Goal: Task Accomplishment & Management: Use online tool/utility

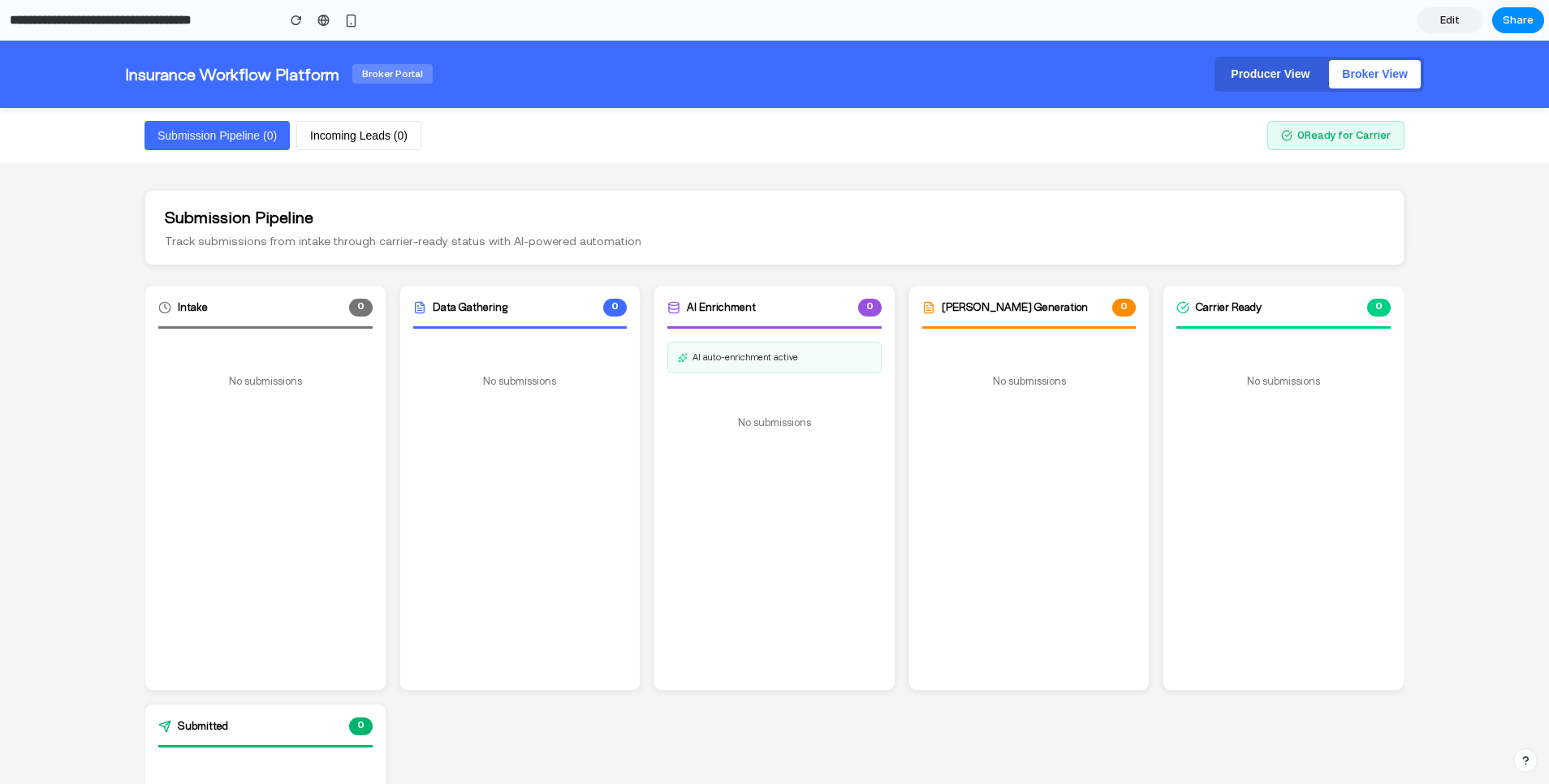
click at [1262, 61] on button "Producer View" at bounding box center [1271, 74] width 104 height 28
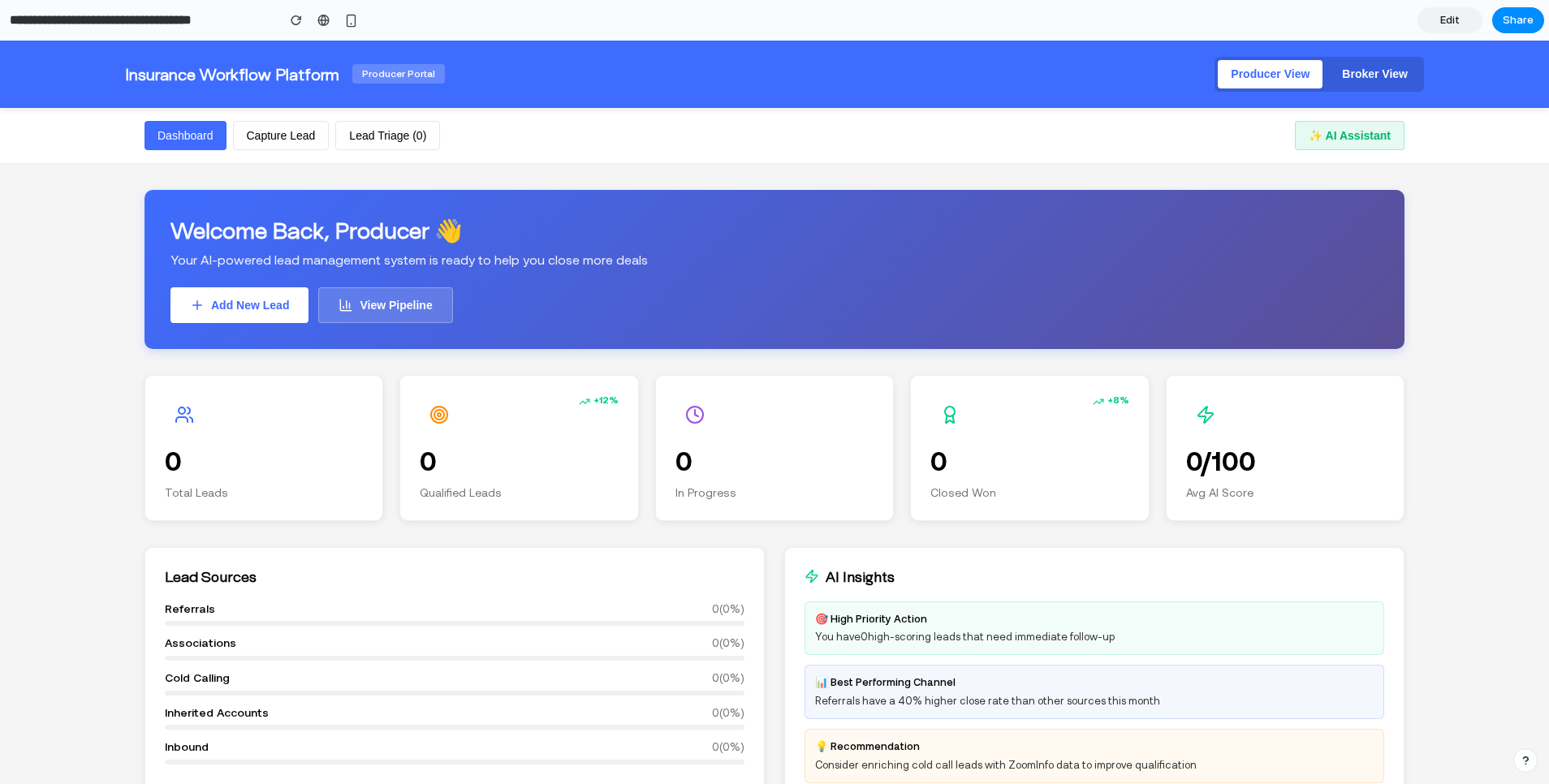
click at [286, 129] on button "Capture Lead" at bounding box center [281, 136] width 97 height 30
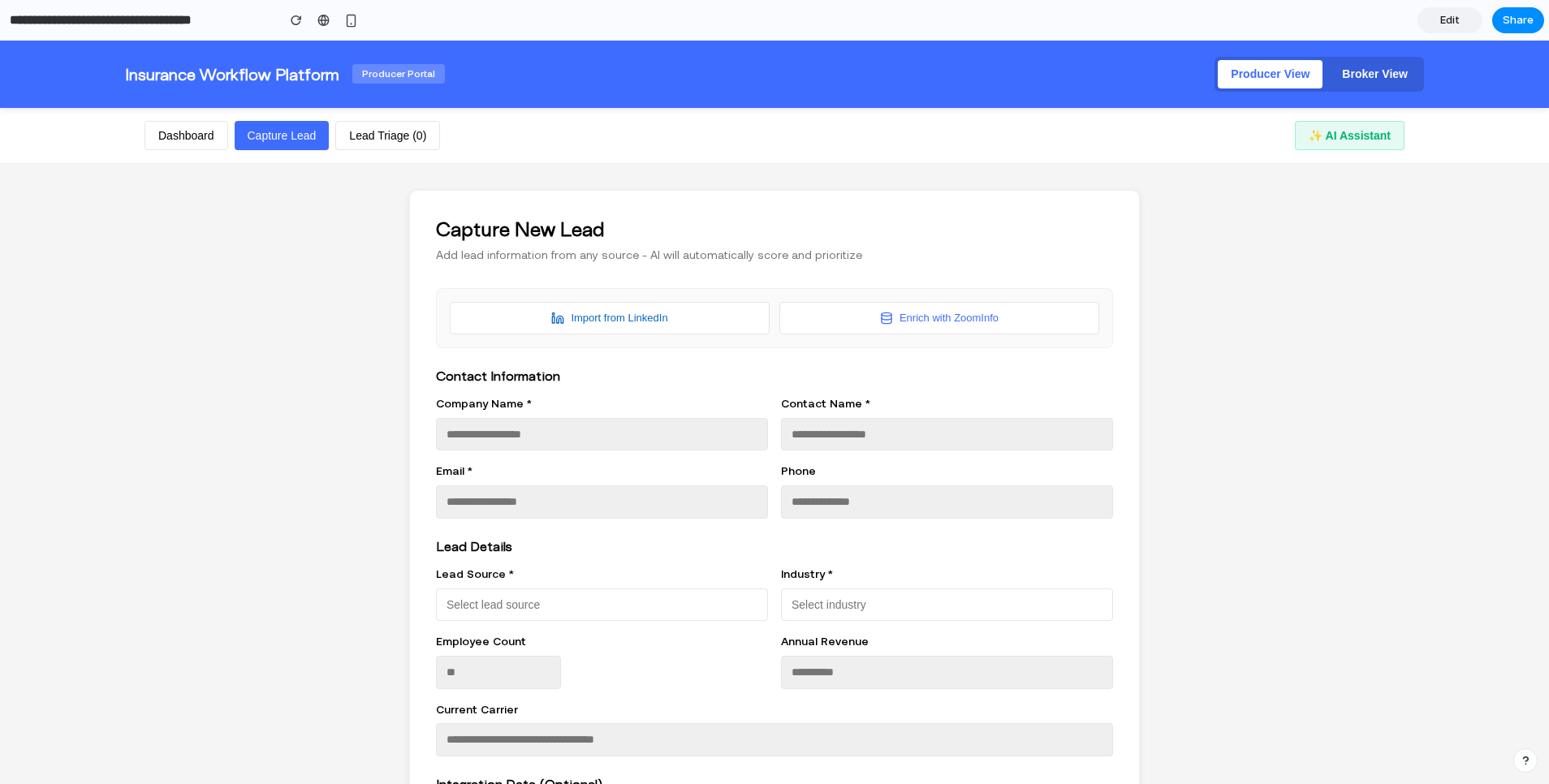
click at [398, 129] on button "Lead Triage ( 0 )" at bounding box center [387, 136] width 104 height 30
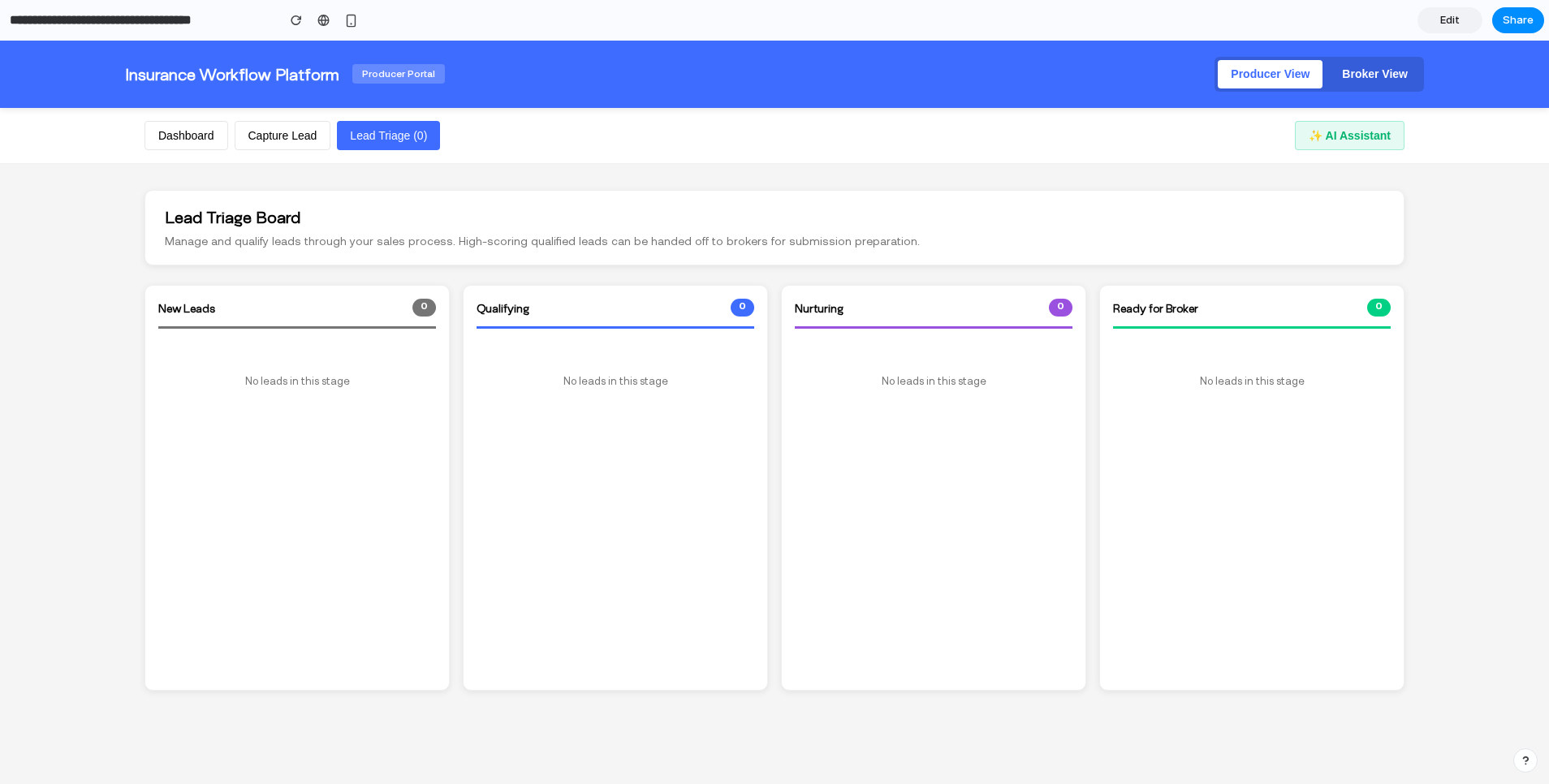
click at [264, 133] on button "Capture Lead" at bounding box center [283, 136] width 97 height 30
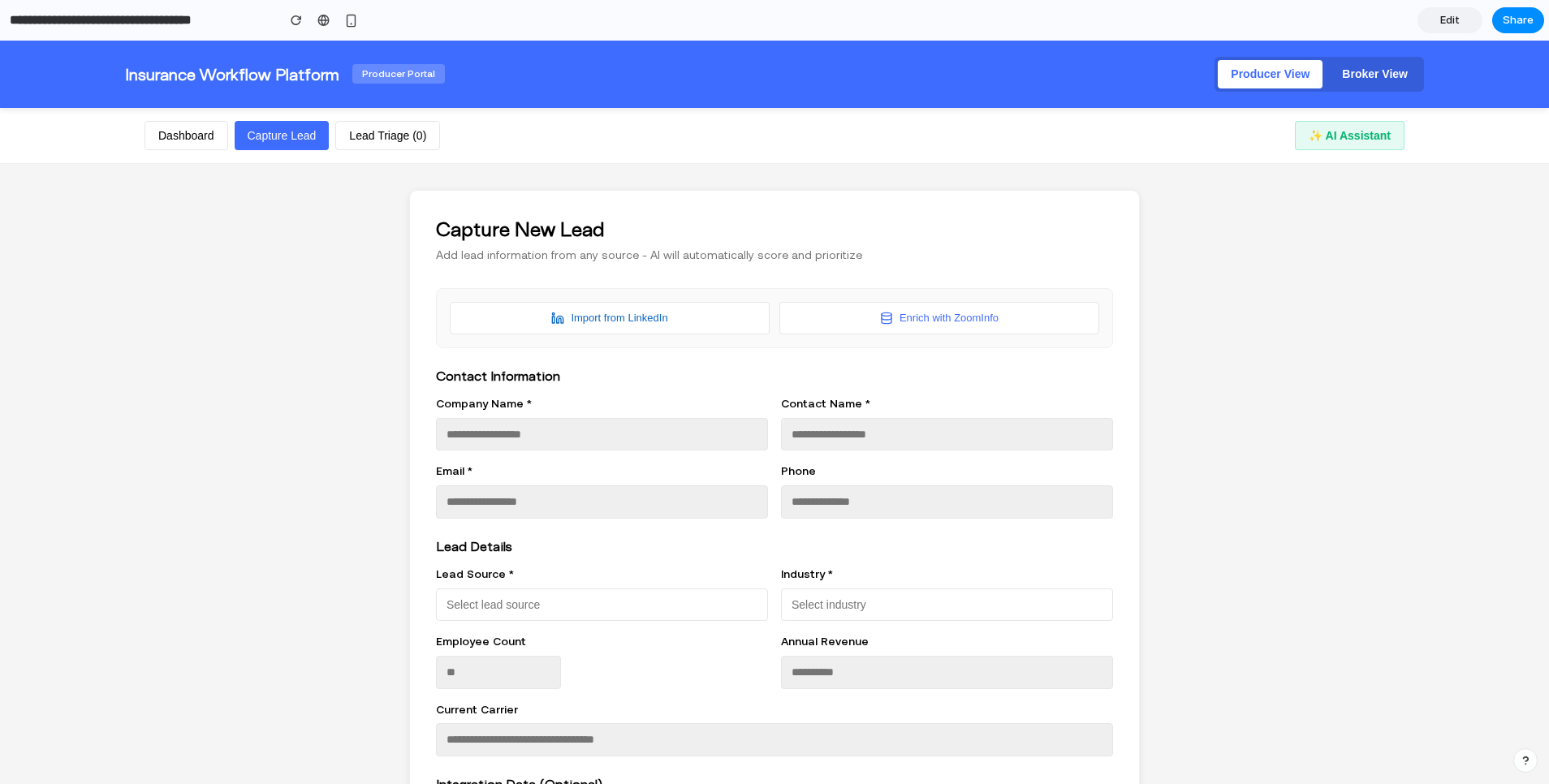
click at [395, 134] on button "Lead Triage ( 0 )" at bounding box center [387, 136] width 104 height 30
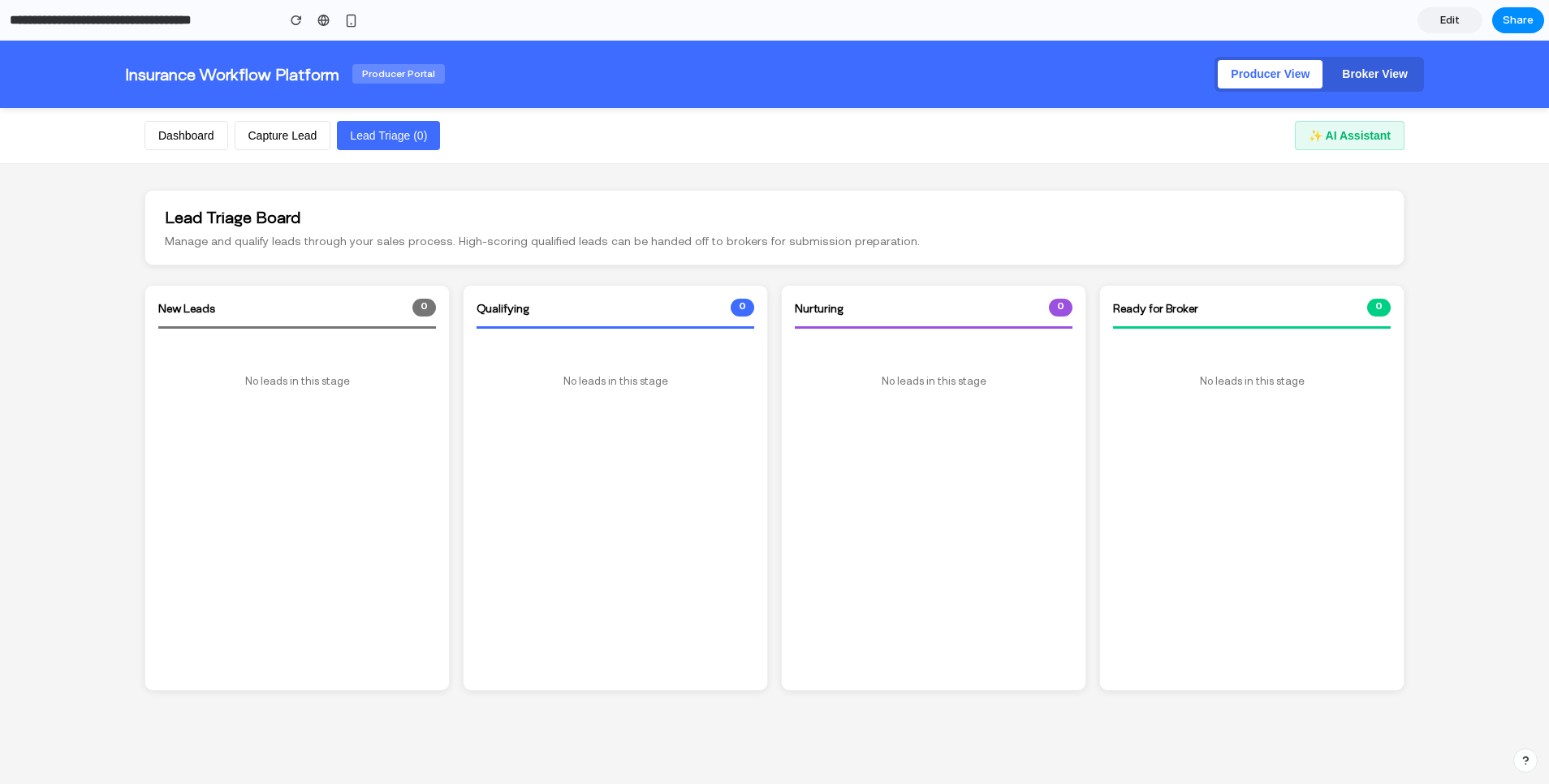
click at [1404, 83] on button "Broker View" at bounding box center [1375, 74] width 92 height 28
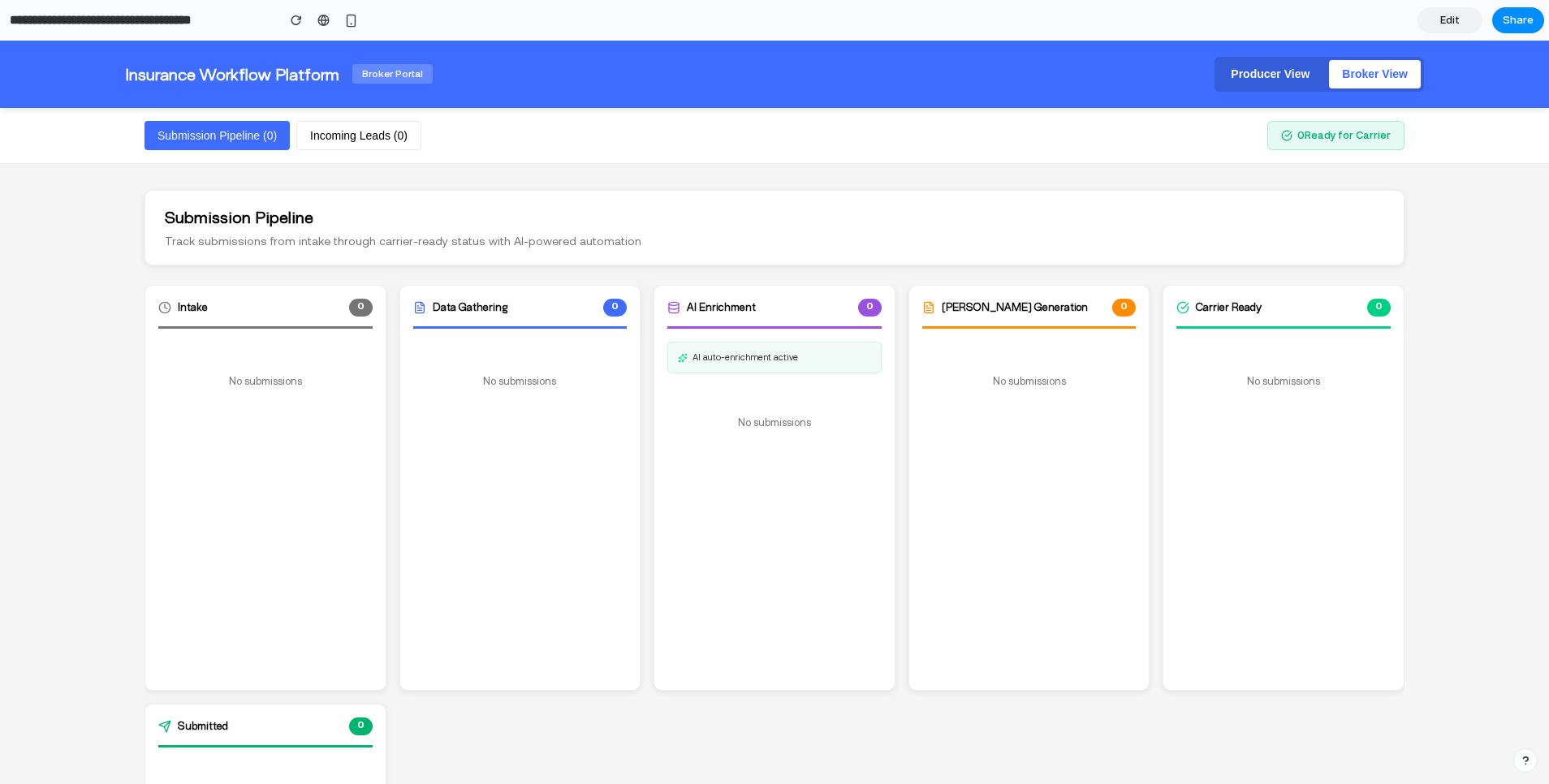
click at [378, 137] on button "Incoming Leads ( 0 )" at bounding box center [359, 136] width 125 height 30
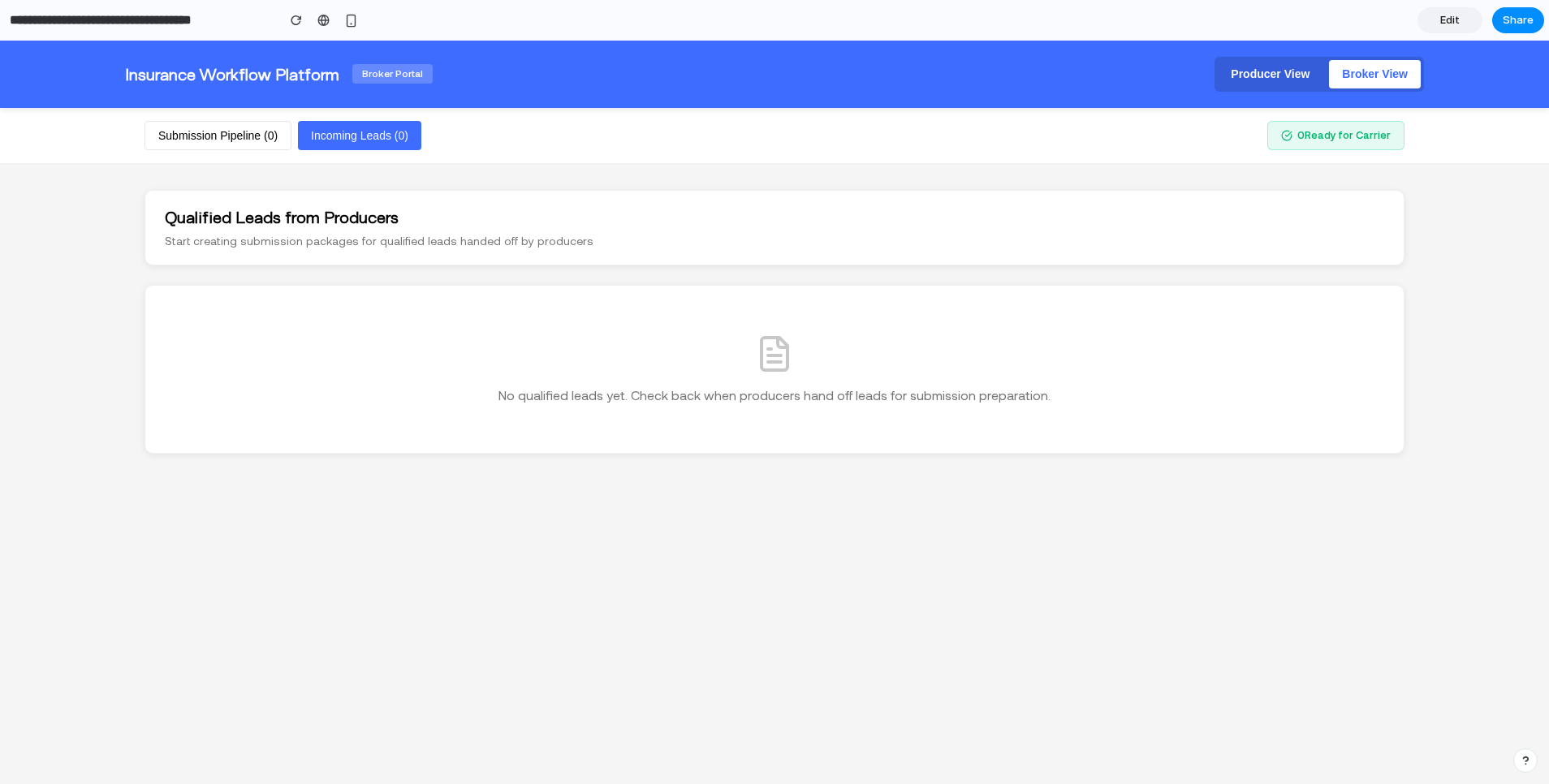
click at [205, 125] on button "Submission Pipeline ( 0 )" at bounding box center [217, 136] width 147 height 30
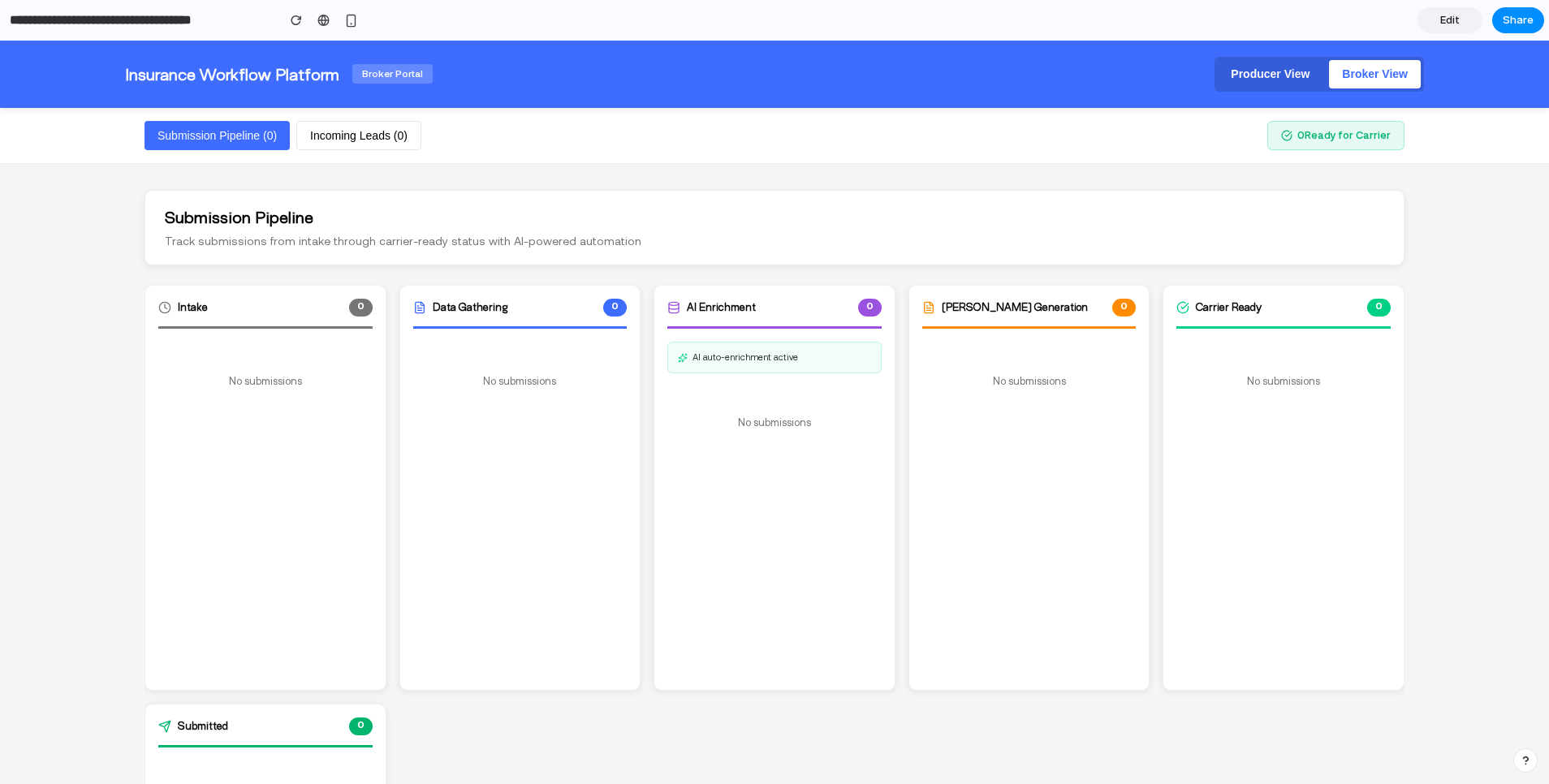
click at [1256, 68] on button "Producer View" at bounding box center [1271, 74] width 104 height 28
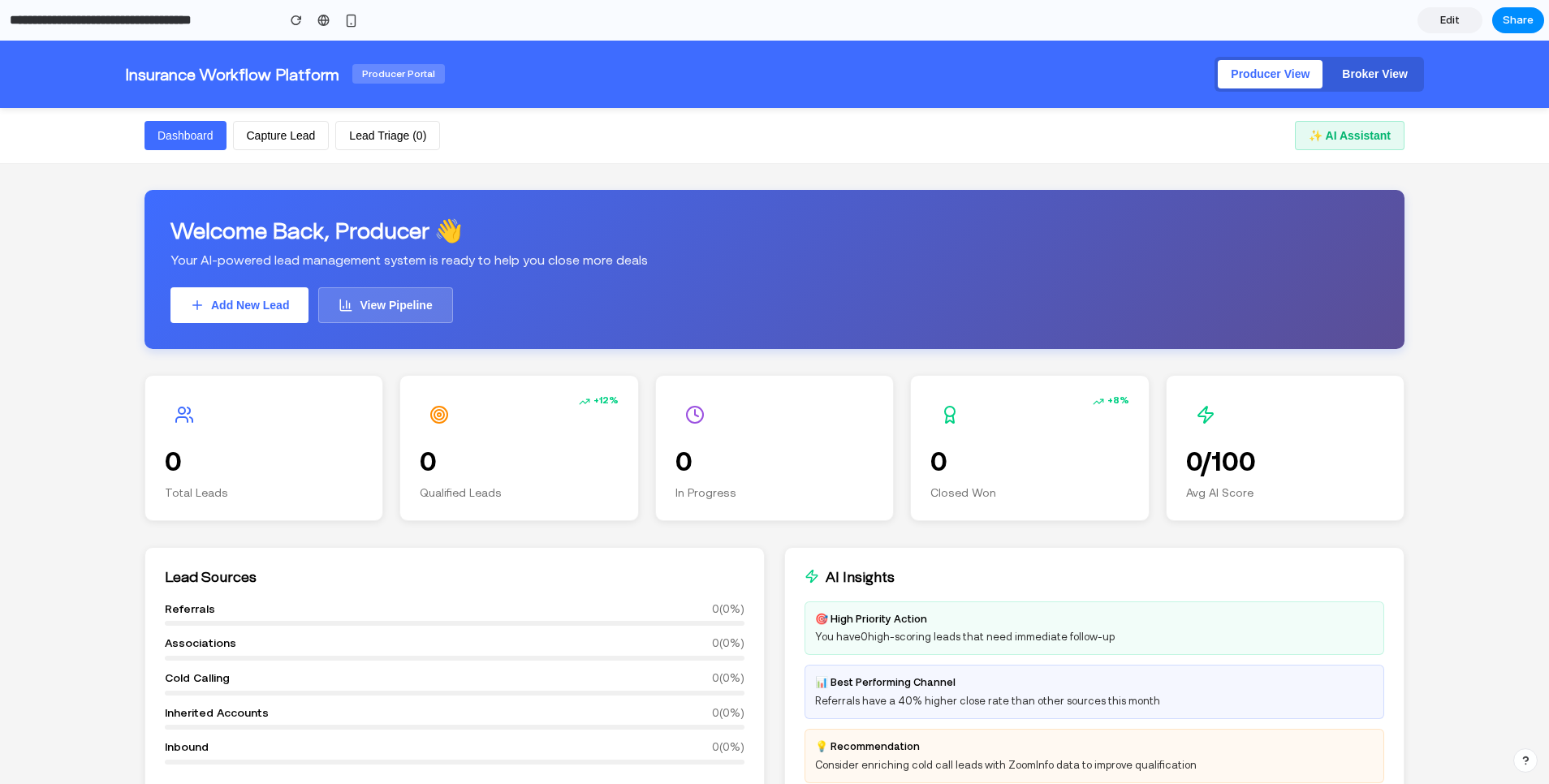
click at [279, 123] on button "Capture Lead" at bounding box center [281, 136] width 97 height 30
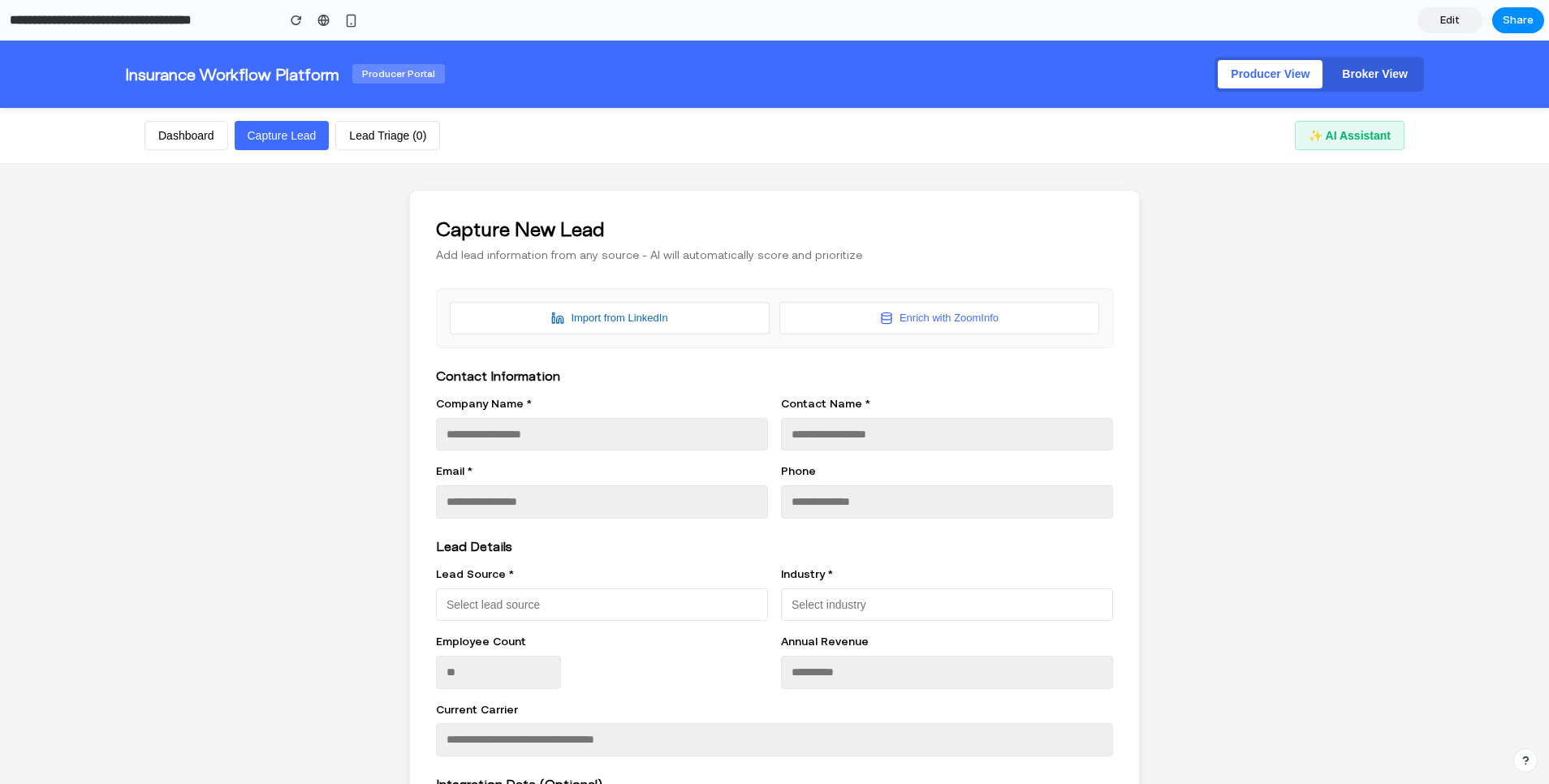
click at [366, 142] on button "Lead Triage ( 0 )" at bounding box center [387, 136] width 104 height 30
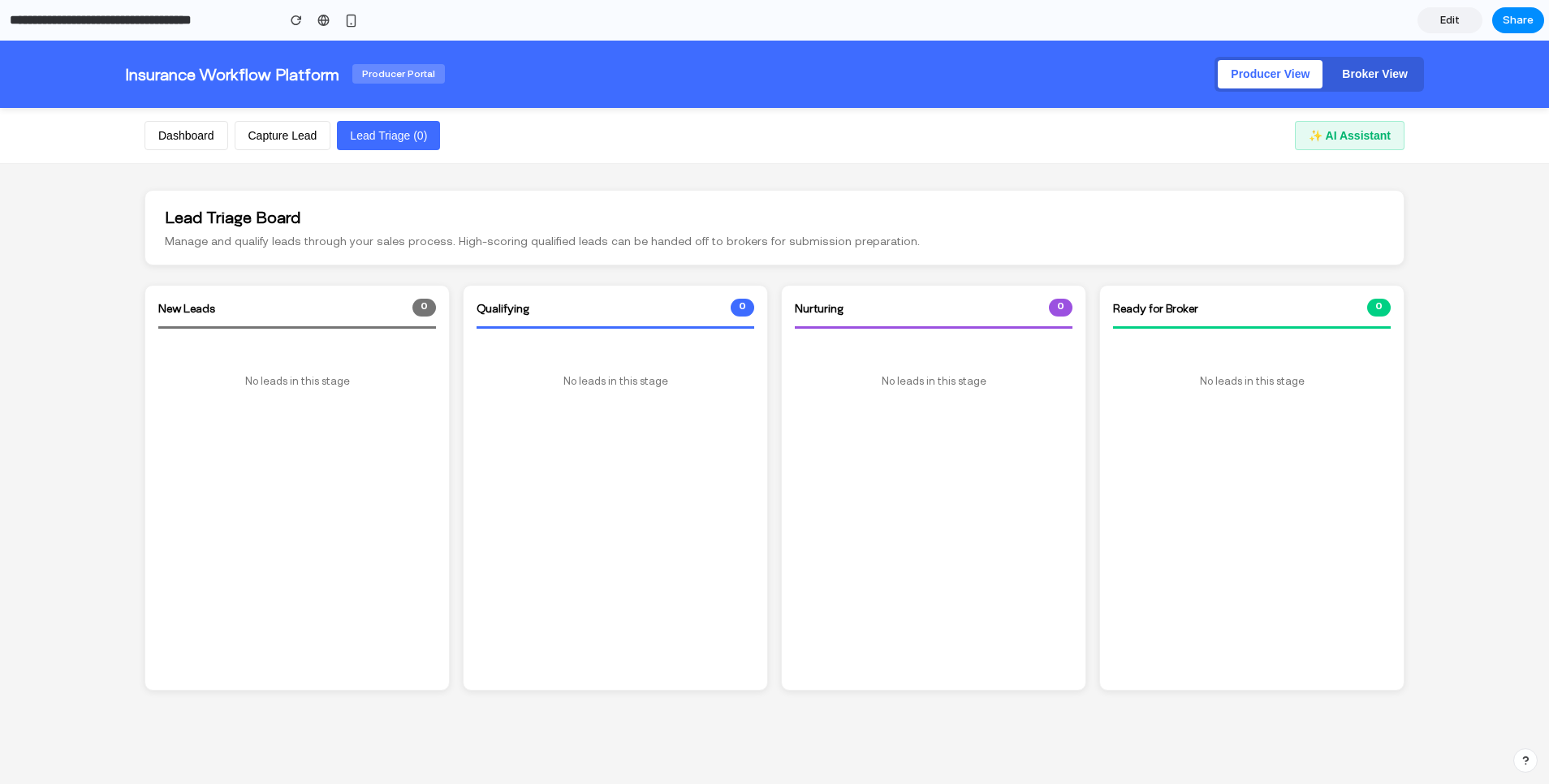
click at [210, 148] on button "Dashboard" at bounding box center [186, 136] width 84 height 30
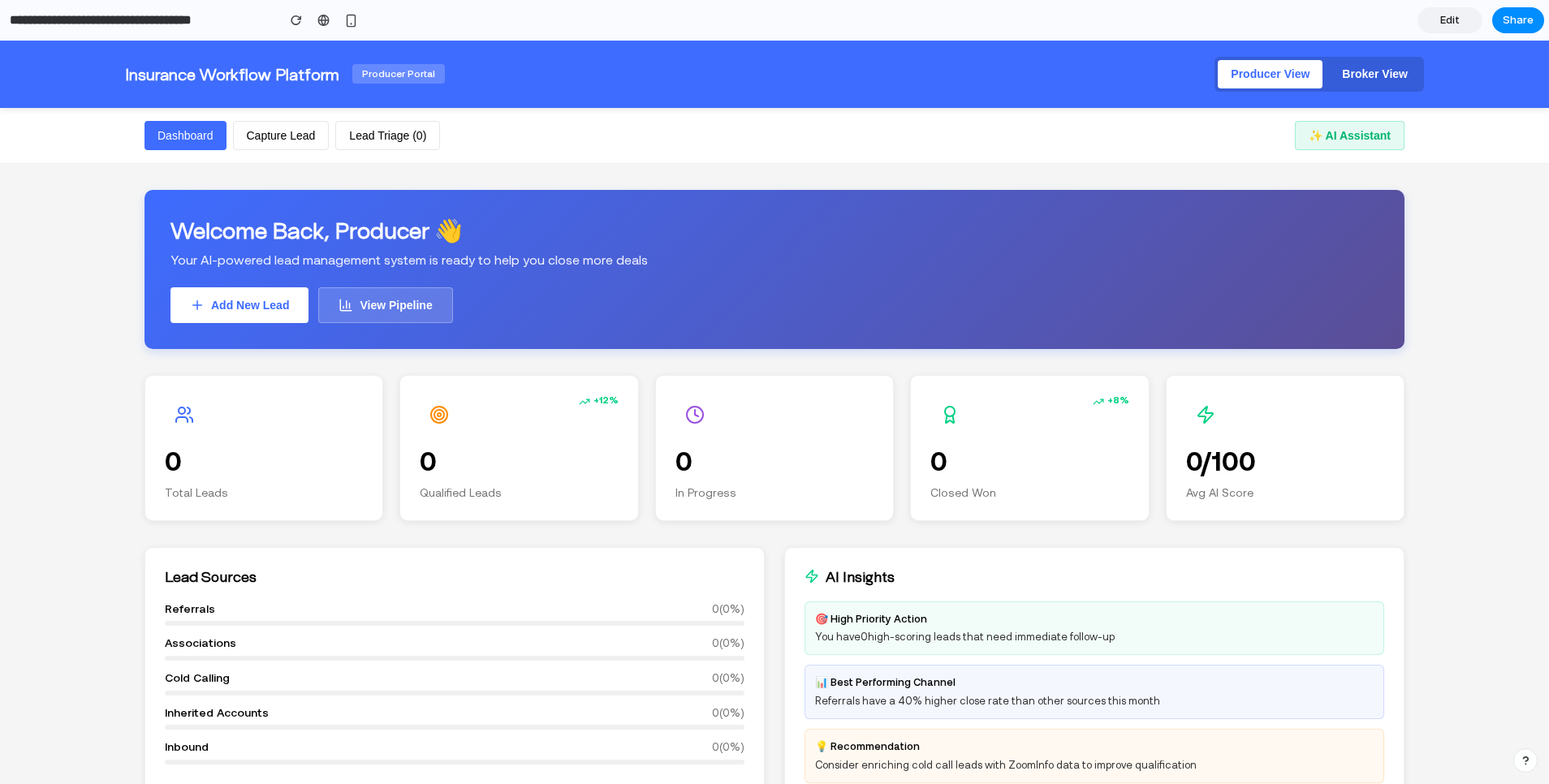
click at [301, 142] on button "Capture Lead" at bounding box center [281, 136] width 97 height 30
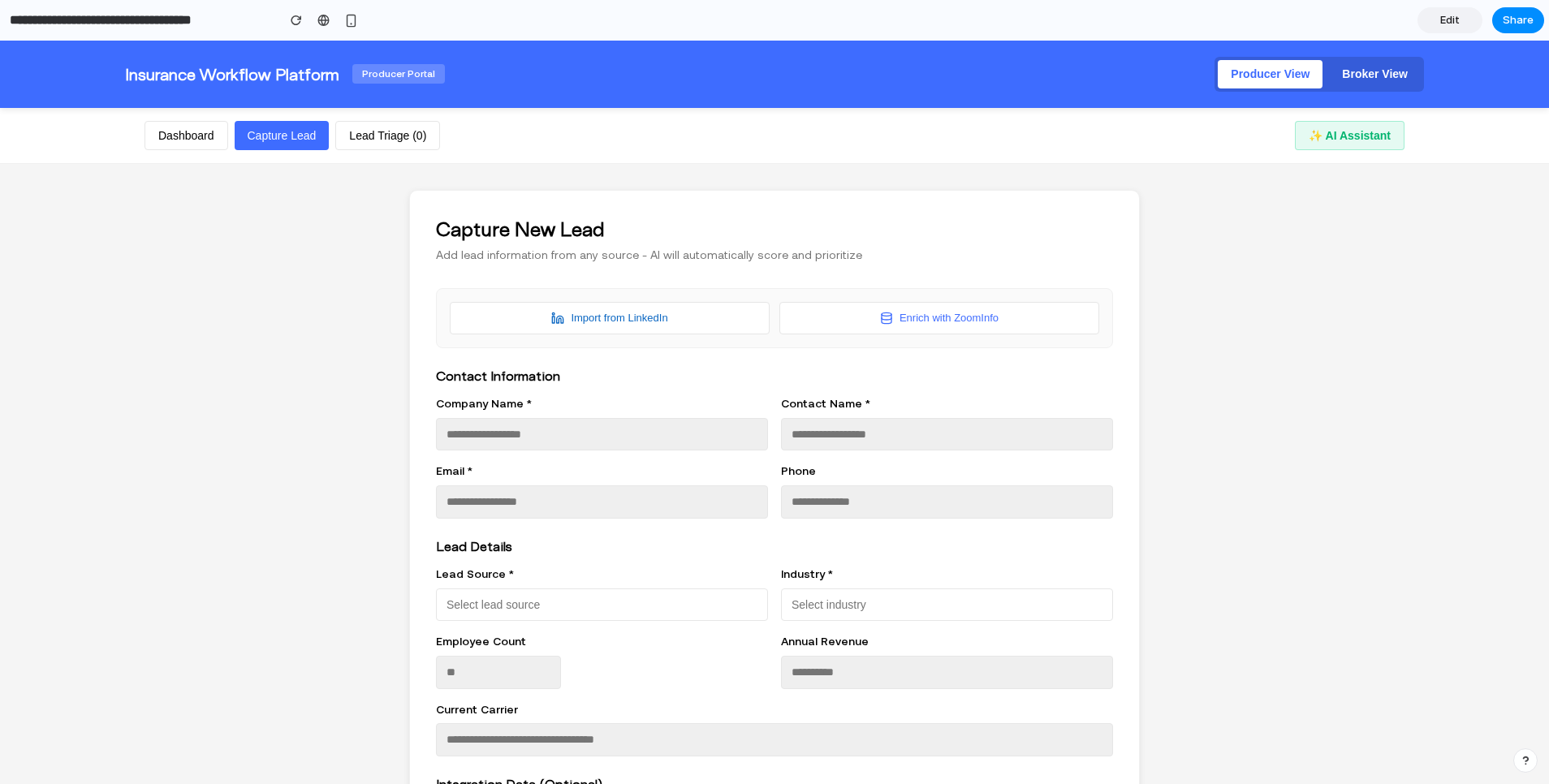
click at [389, 128] on button "Lead Triage ( 0 )" at bounding box center [387, 136] width 104 height 30
